Goal: Use online tool/utility: Use online tool/utility

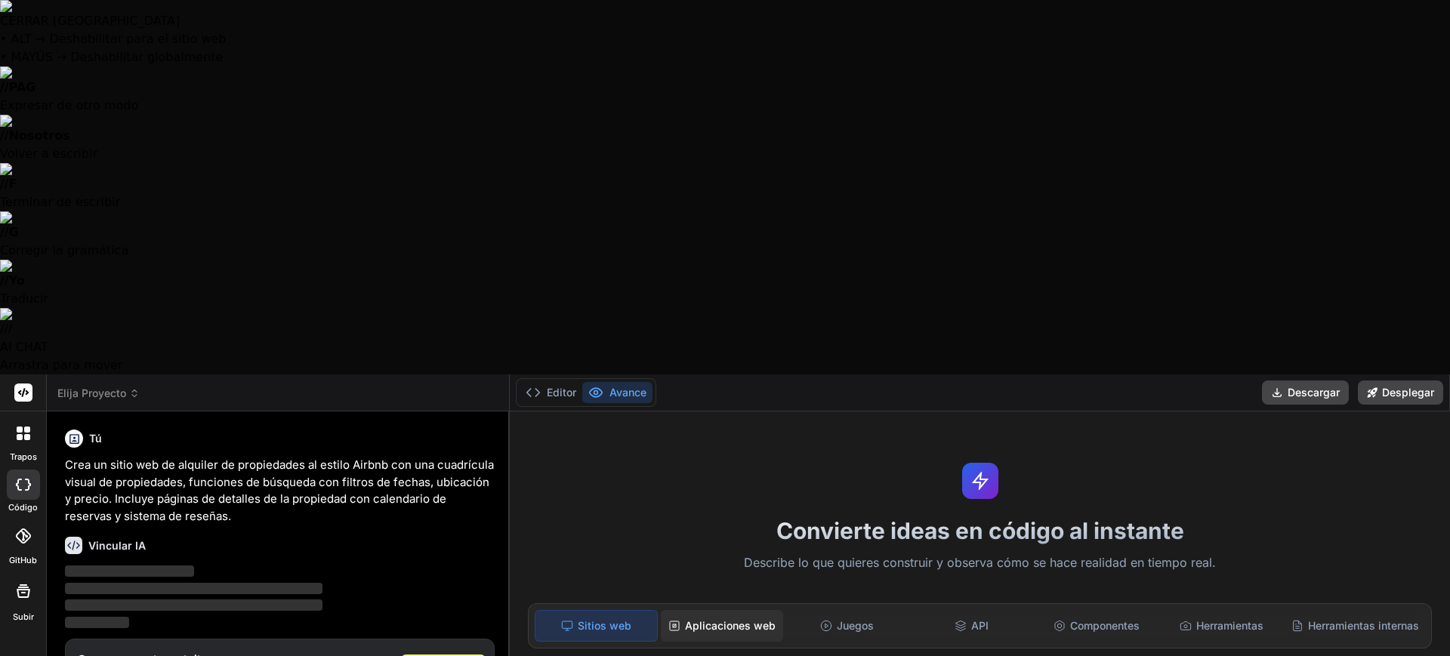
click at [715, 610] on div "Aplicaciones web" at bounding box center [722, 626] width 122 height 32
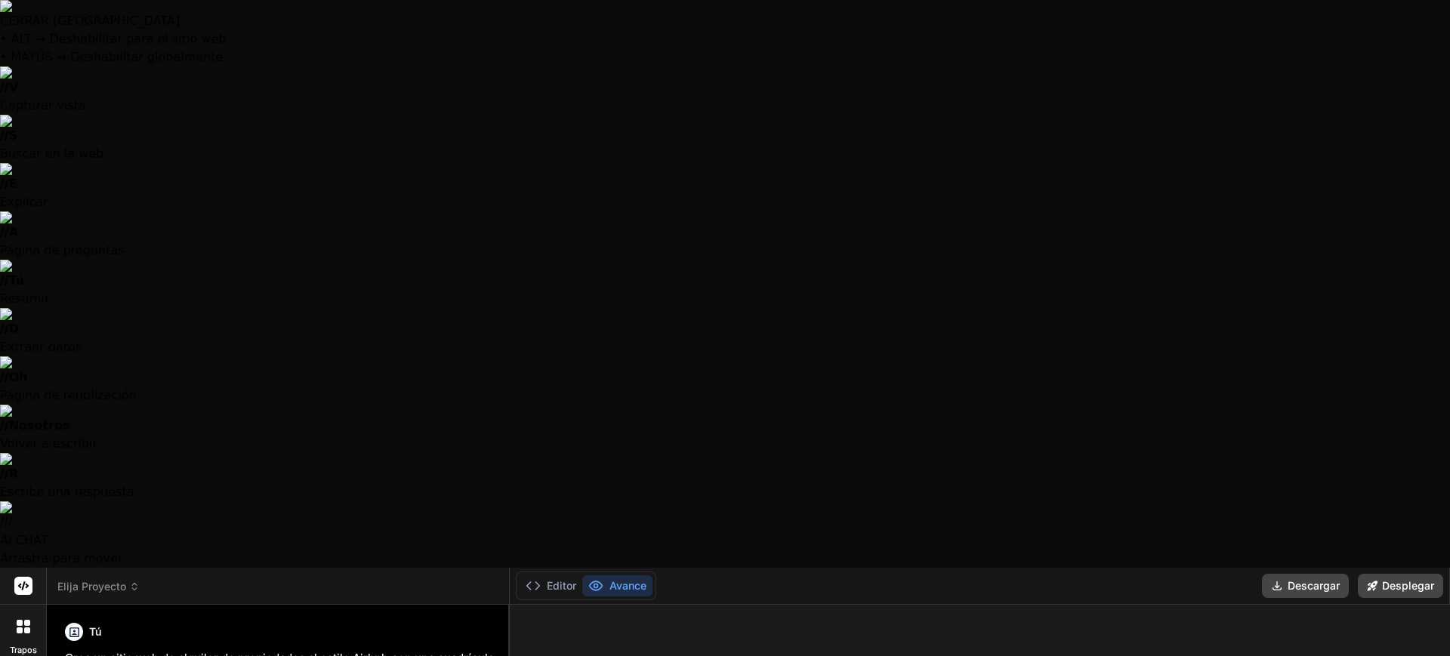
type textarea "x"
click at [20, 611] on div at bounding box center [24, 627] width 32 height 32
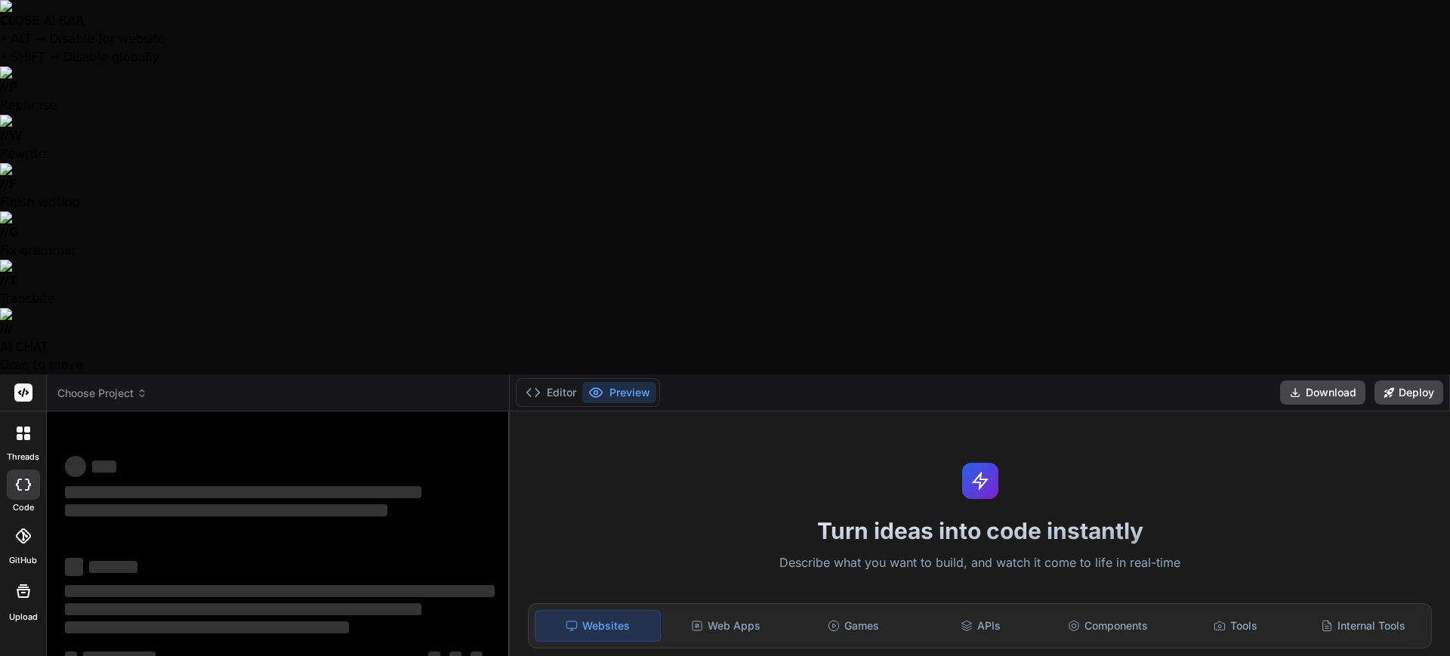
type textarea "x"
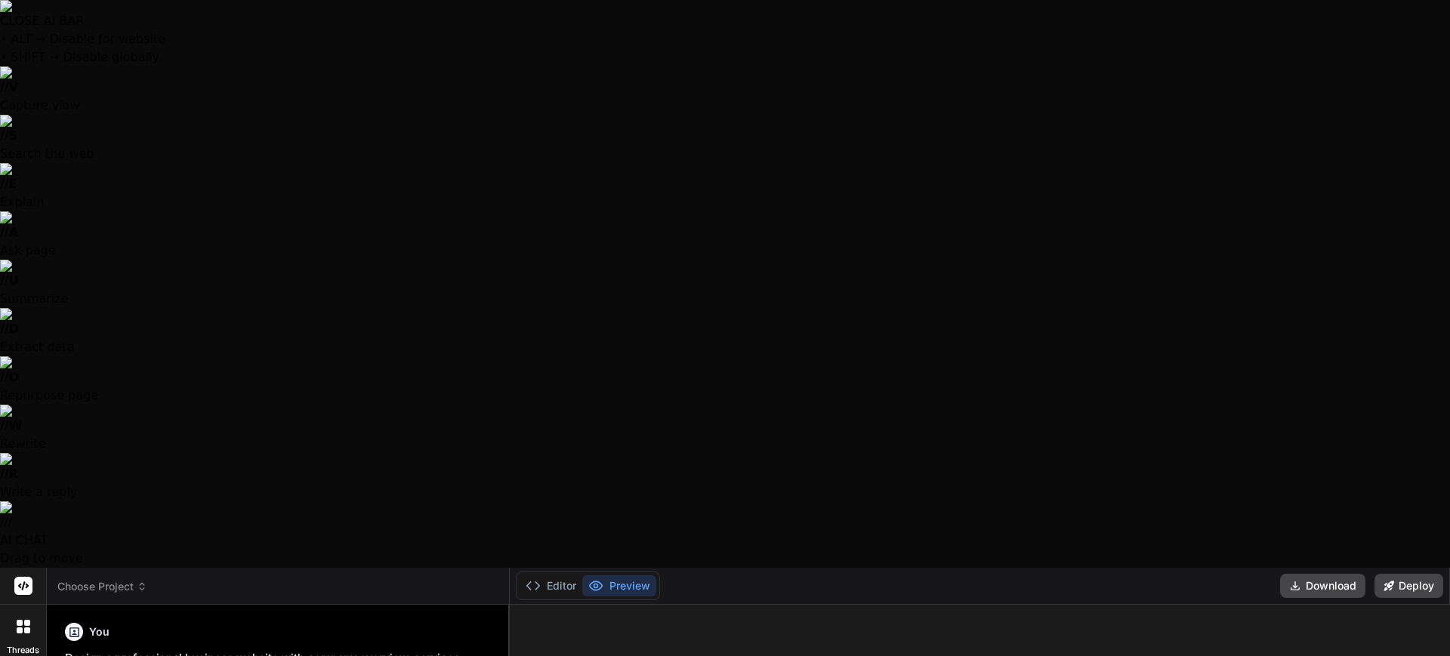
click at [564, 576] on button "Editor" at bounding box center [551, 586] width 63 height 21
